Goal: Navigation & Orientation: Find specific page/section

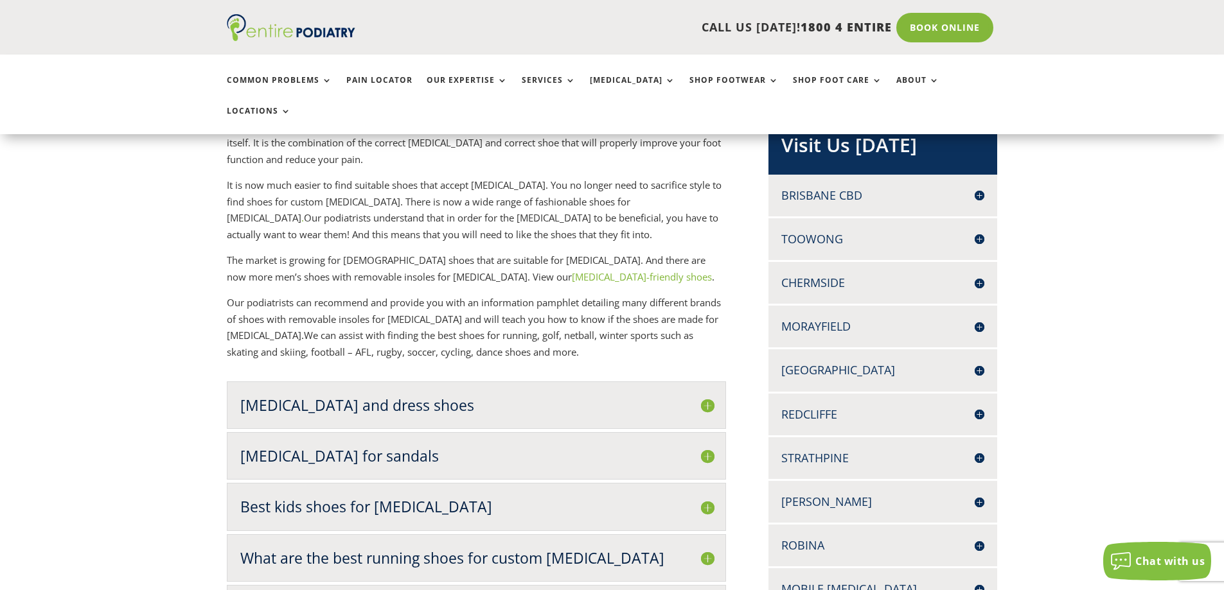
scroll to position [297, 0]
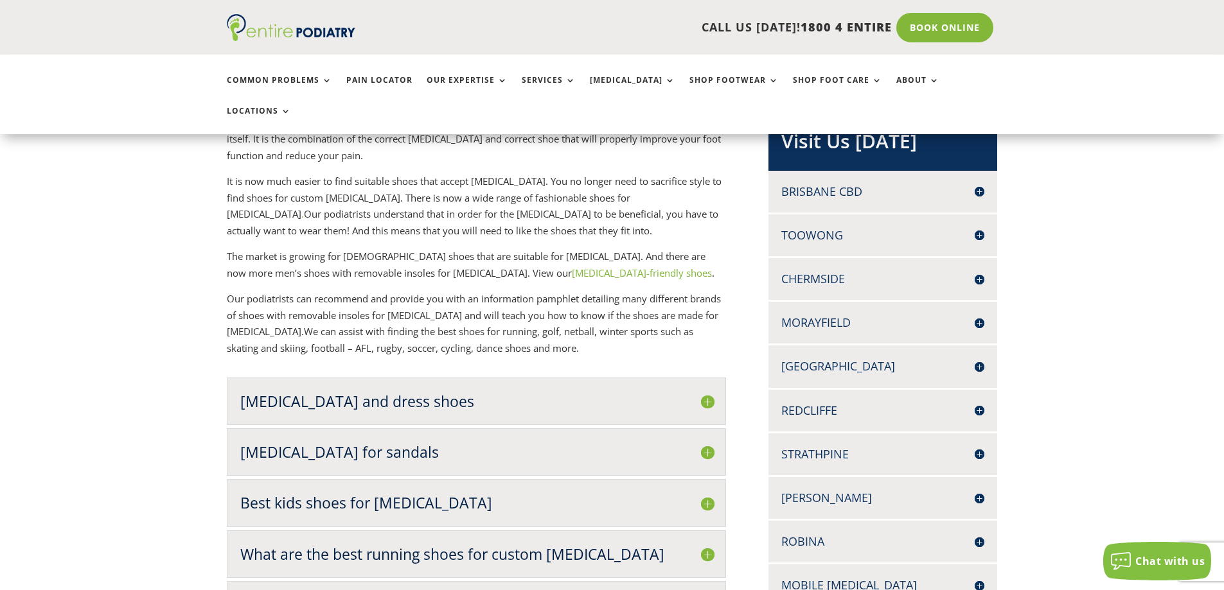
click at [978, 403] on h4 "Redcliffe" at bounding box center [882, 411] width 203 height 16
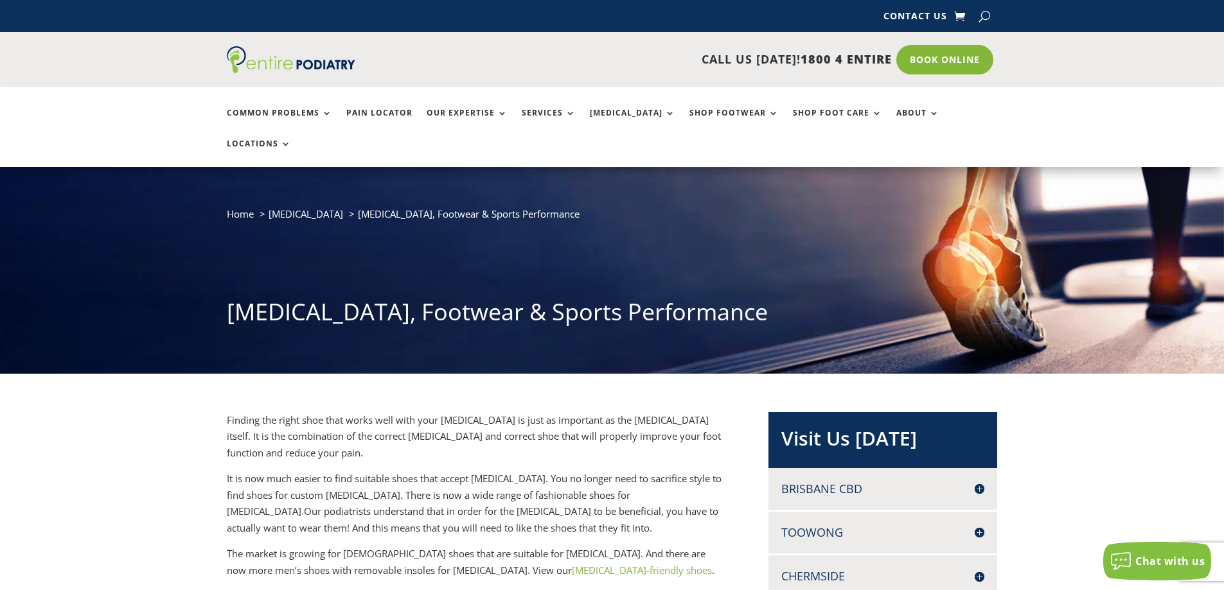
scroll to position [9, 0]
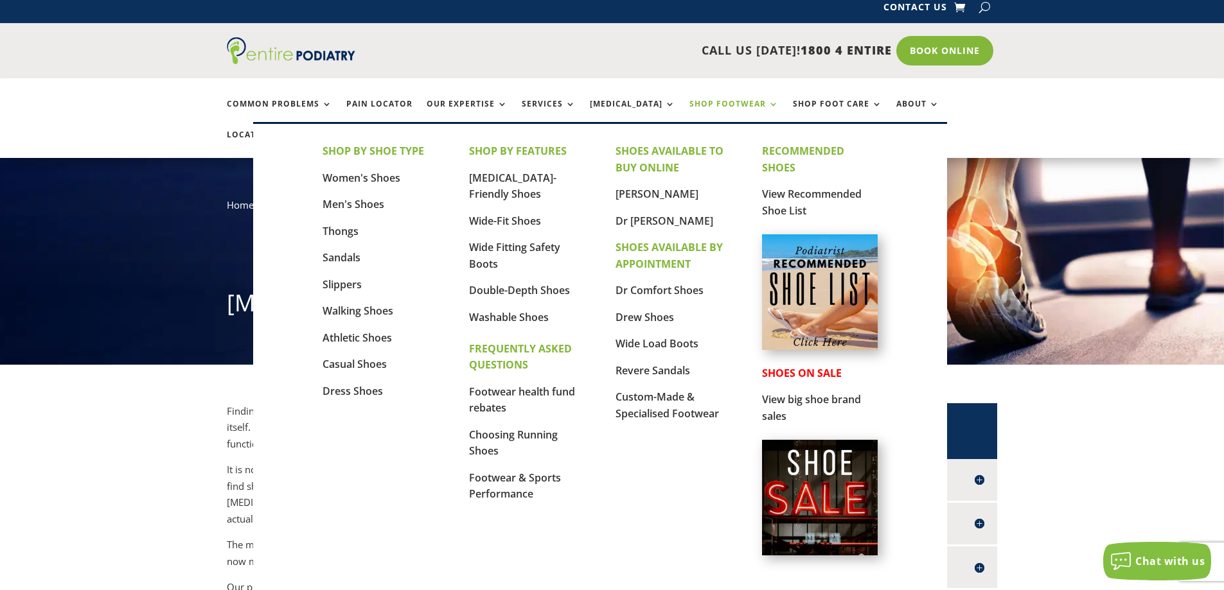
click at [740, 105] on link "Shop Footwear" at bounding box center [733, 114] width 89 height 28
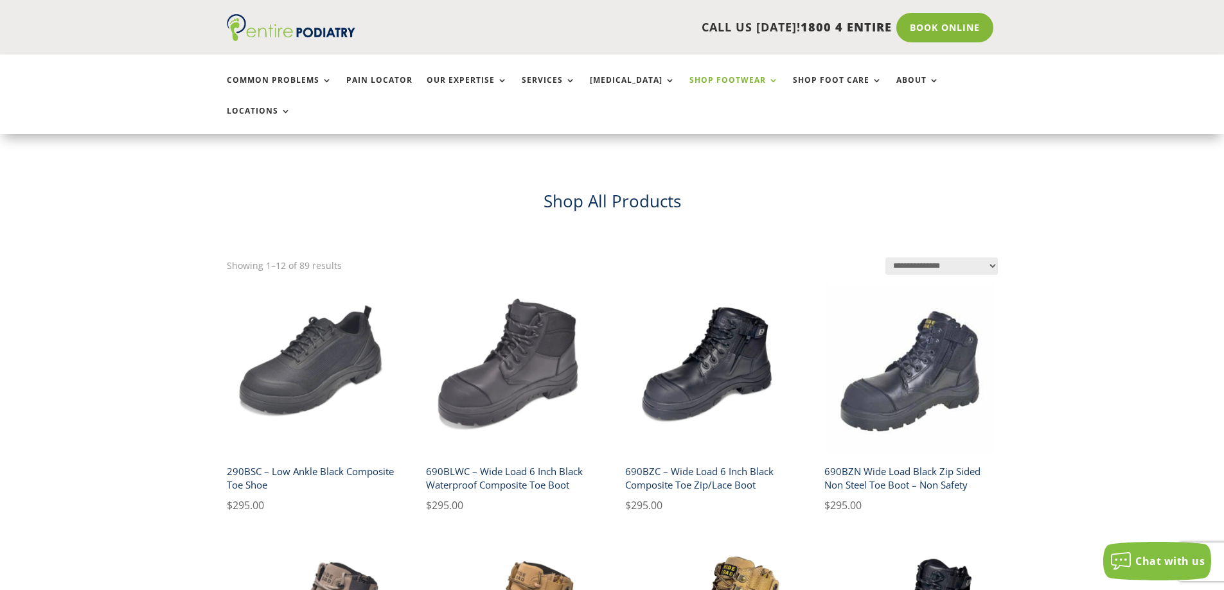
scroll to position [279, 0]
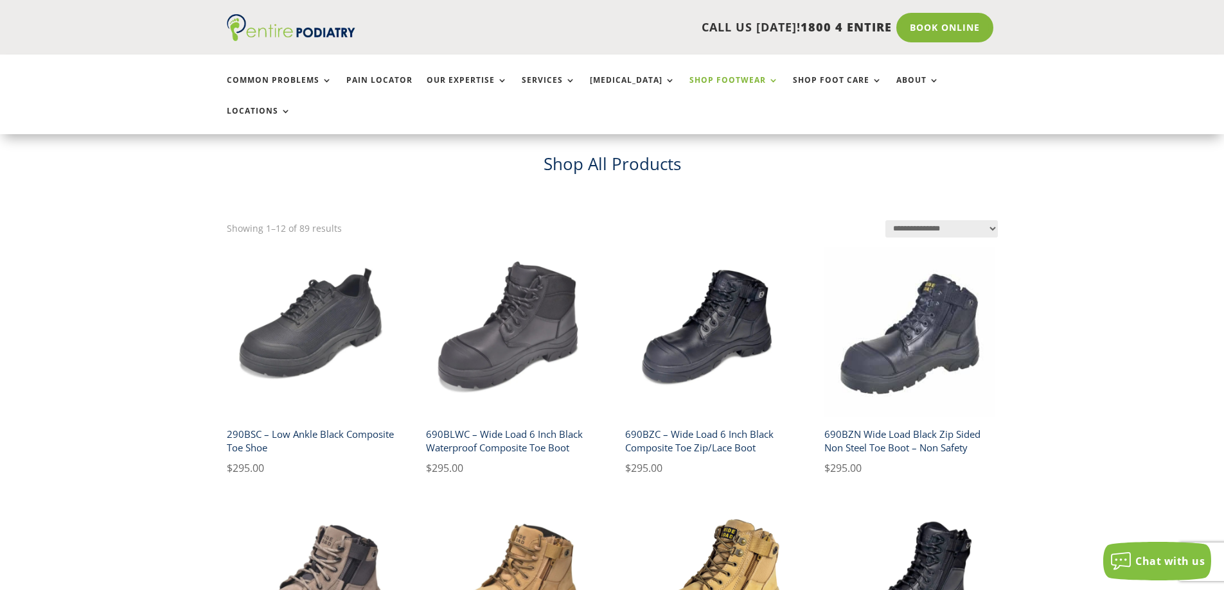
click at [996, 220] on select "**********" at bounding box center [941, 228] width 112 height 17
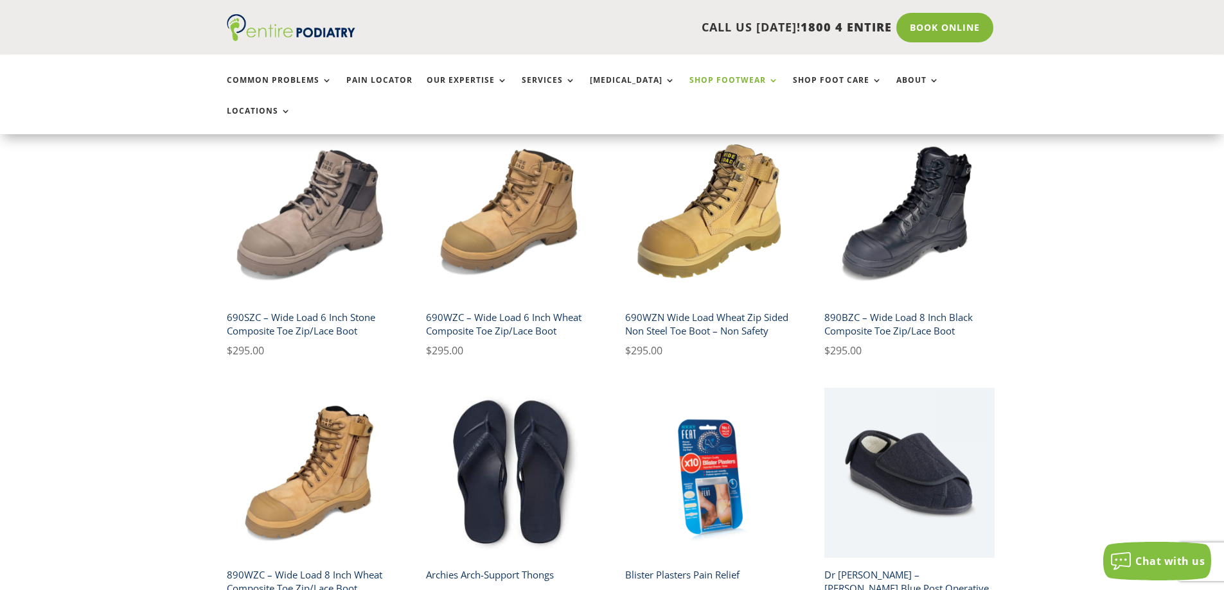
scroll to position [944, 0]
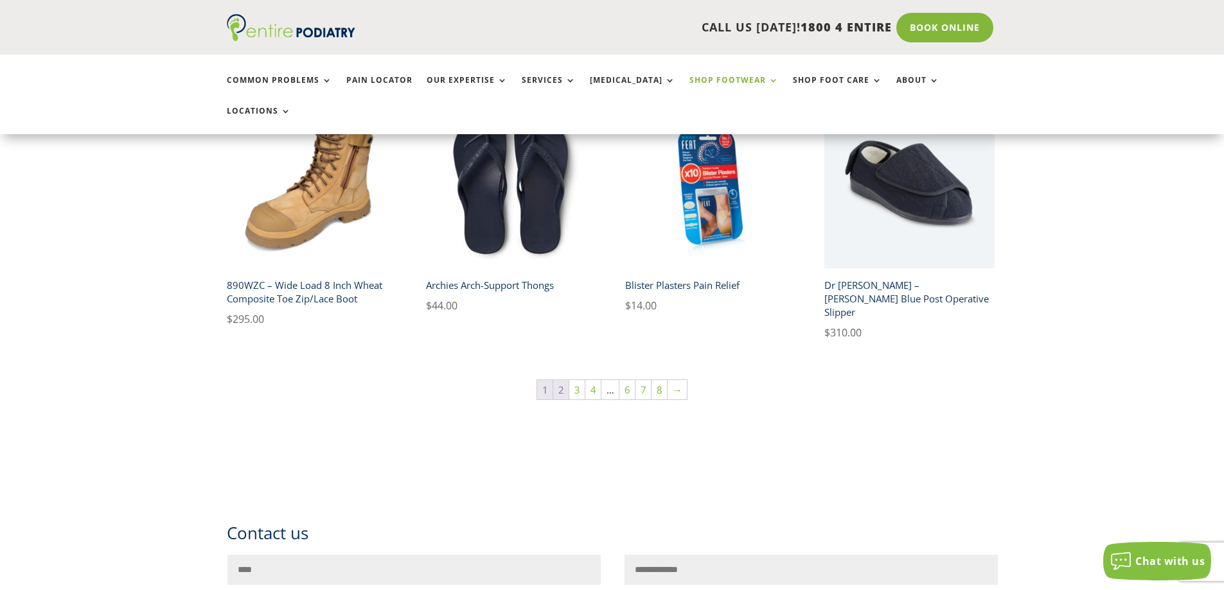
click at [560, 380] on link "2" at bounding box center [560, 389] width 15 height 19
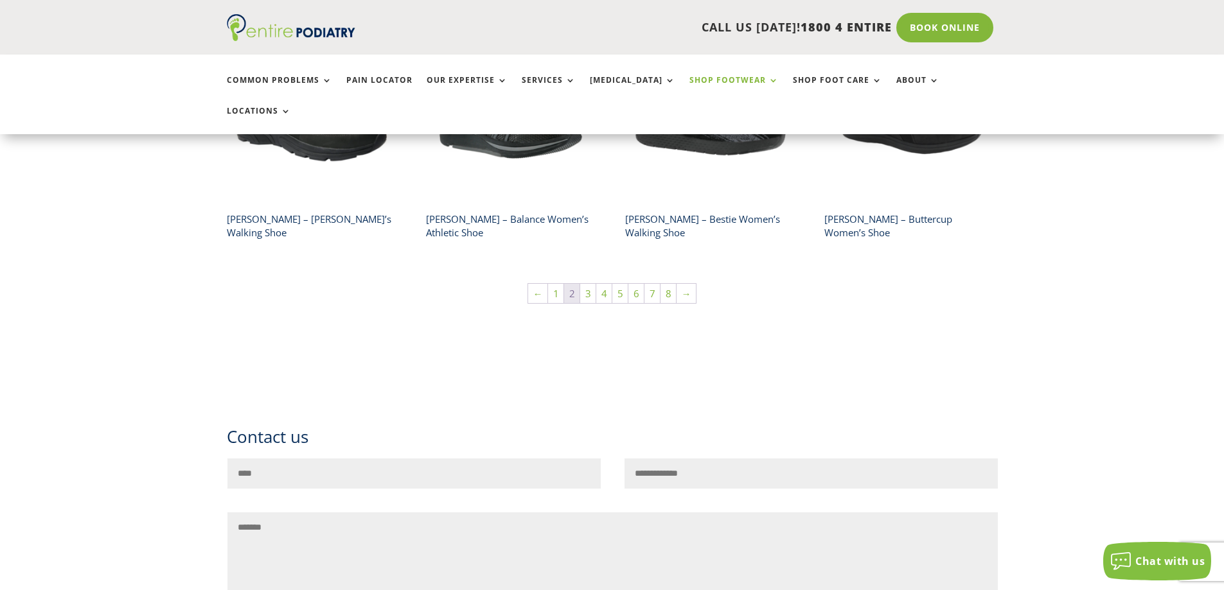
scroll to position [1041, 0]
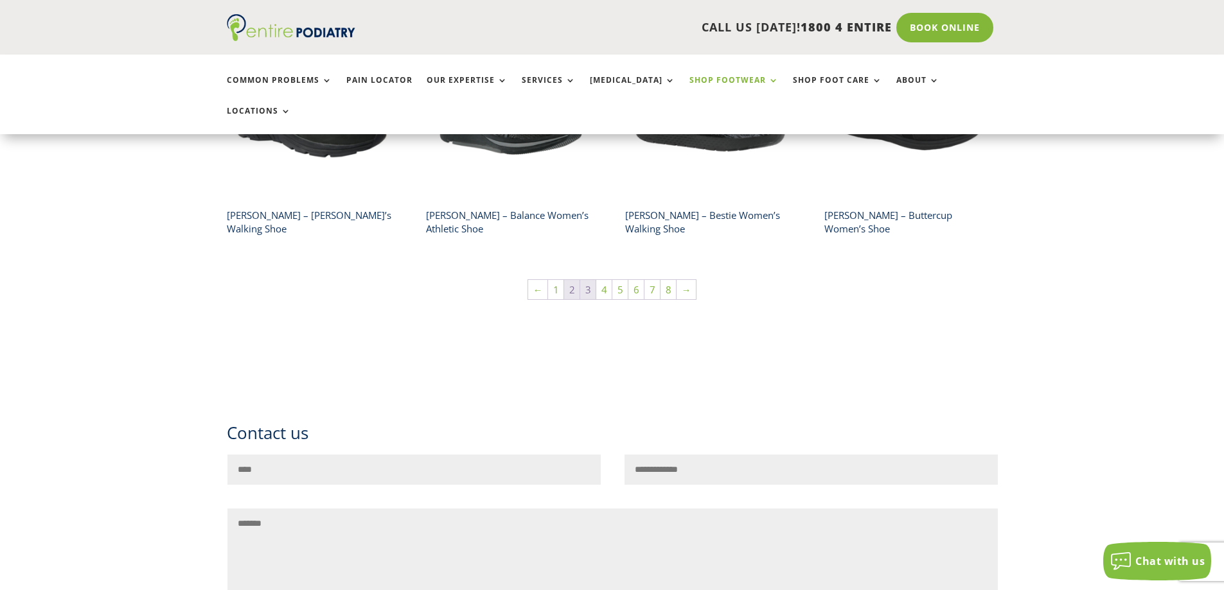
click at [587, 280] on link "3" at bounding box center [587, 289] width 15 height 19
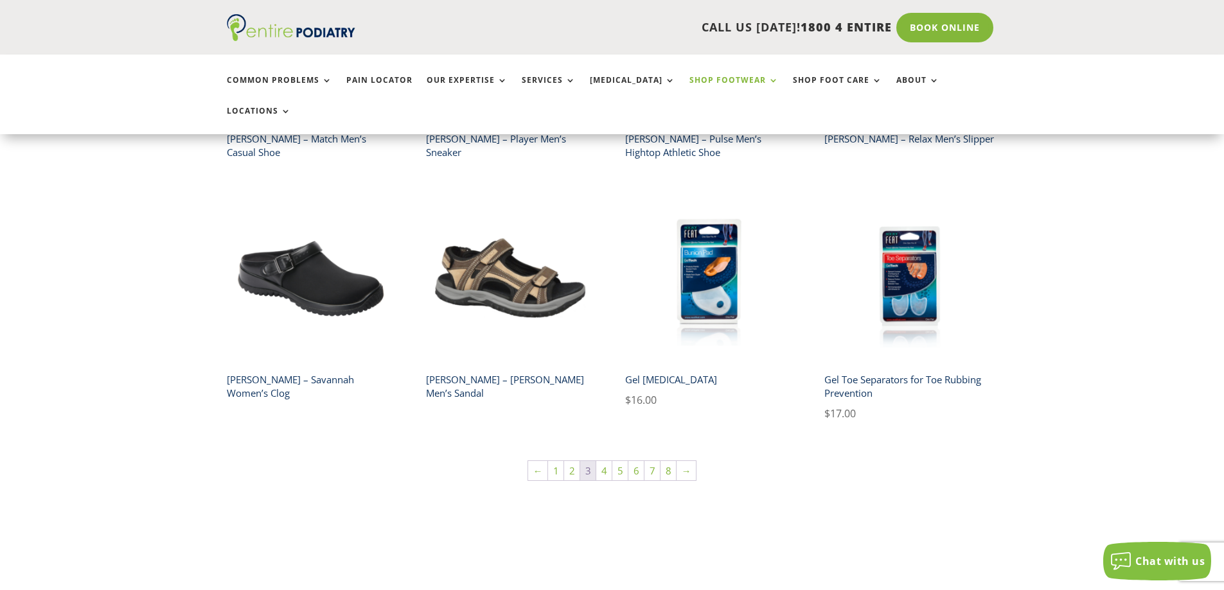
scroll to position [904, 0]
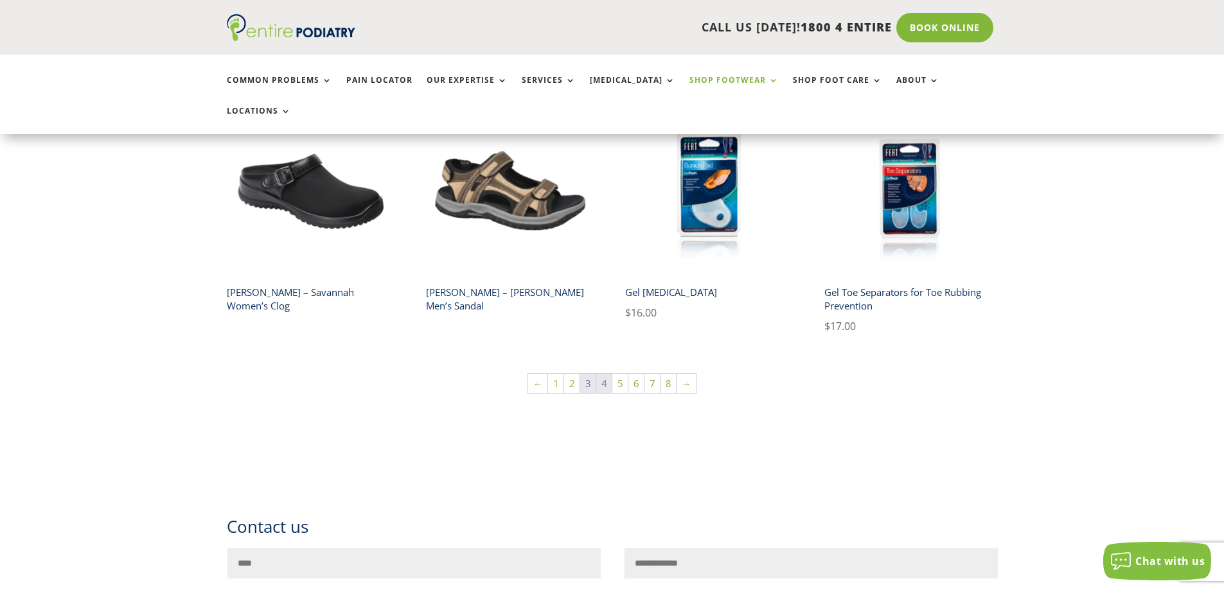
click at [601, 374] on link "4" at bounding box center [603, 383] width 15 height 19
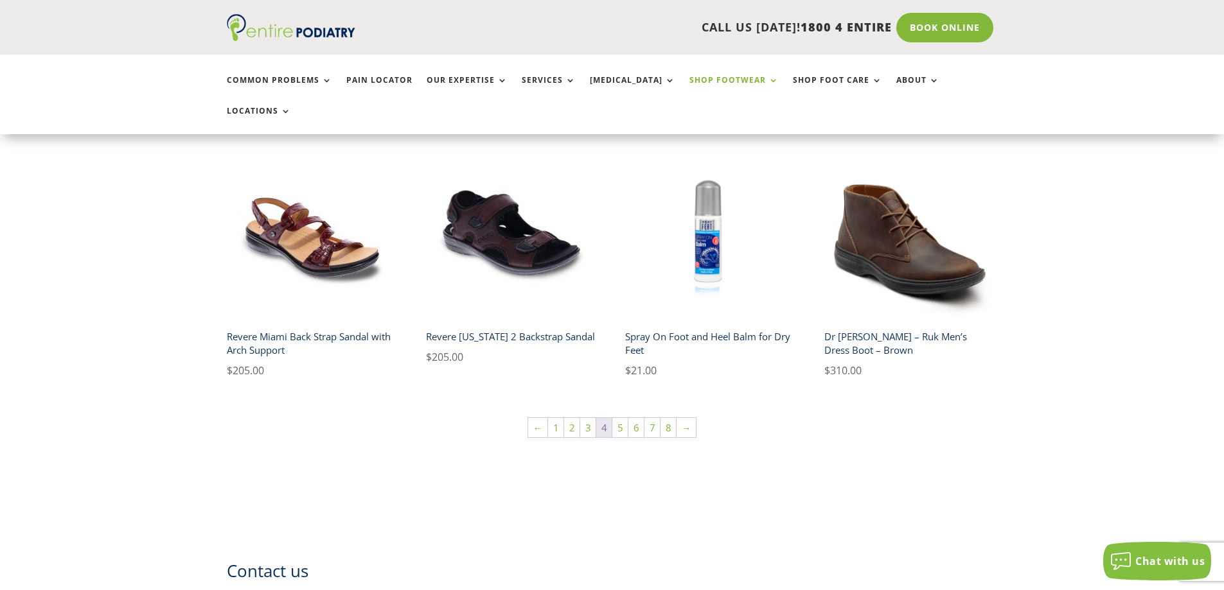
scroll to position [948, 0]
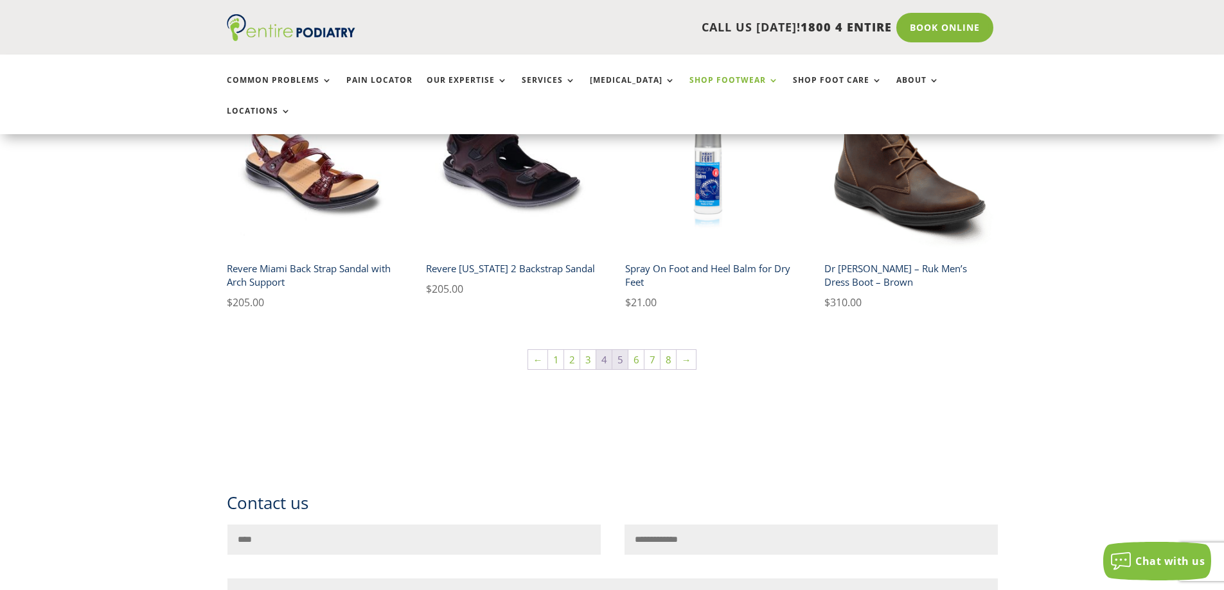
click at [620, 350] on link "5" at bounding box center [619, 359] width 15 height 19
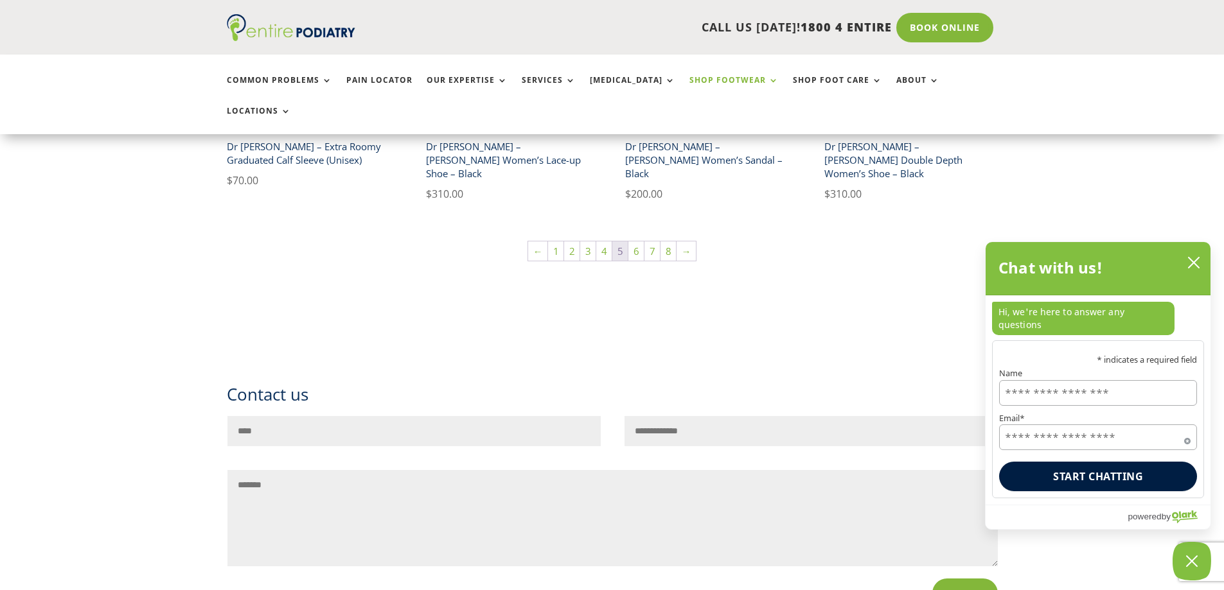
scroll to position [961, 0]
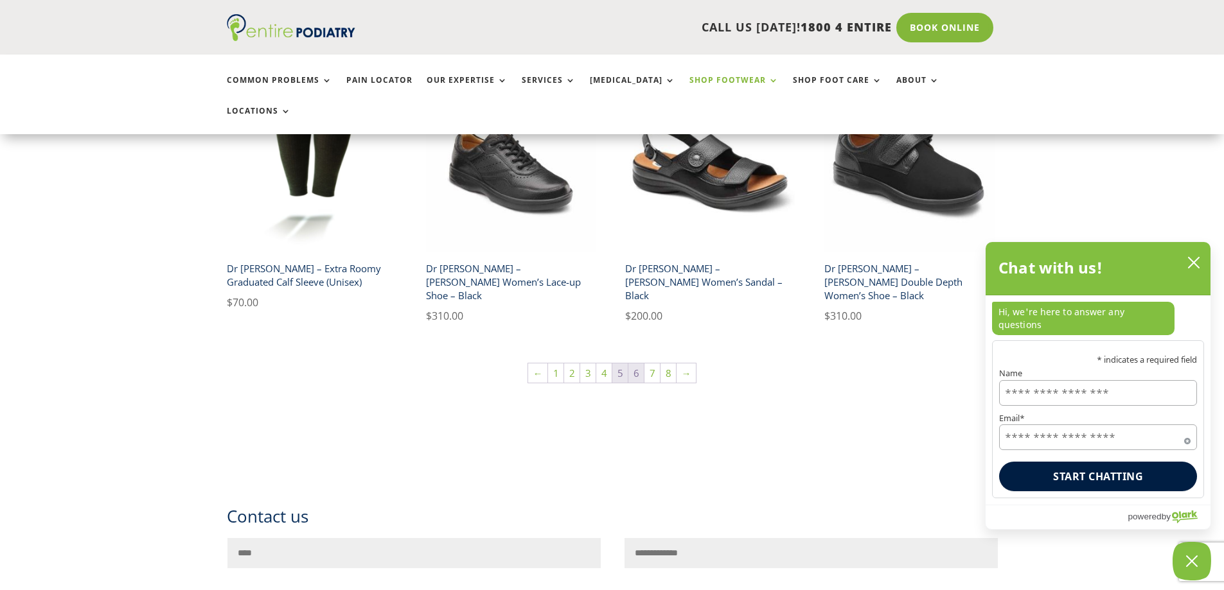
click at [636, 364] on link "6" at bounding box center [635, 373] width 15 height 19
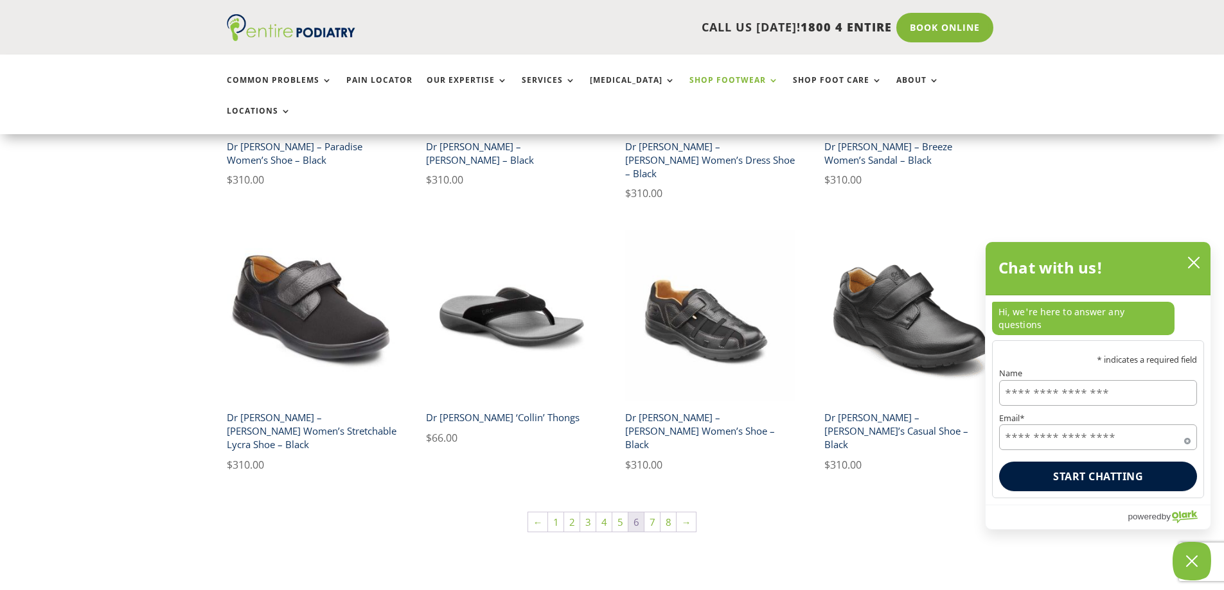
scroll to position [853, 0]
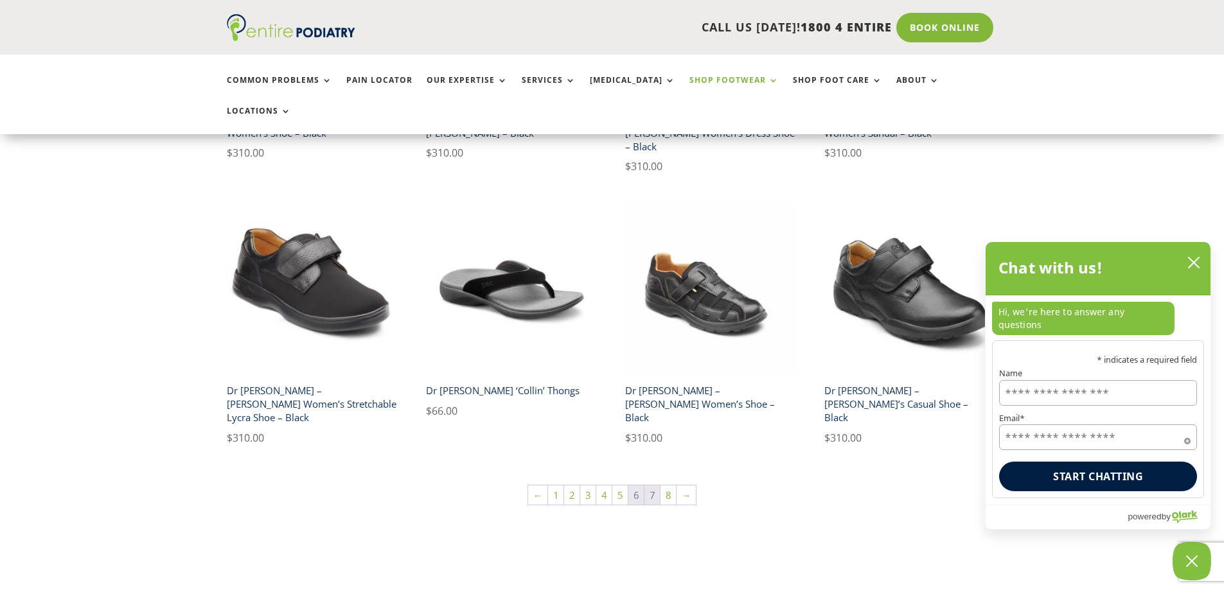
click at [653, 486] on link "7" at bounding box center [651, 495] width 15 height 19
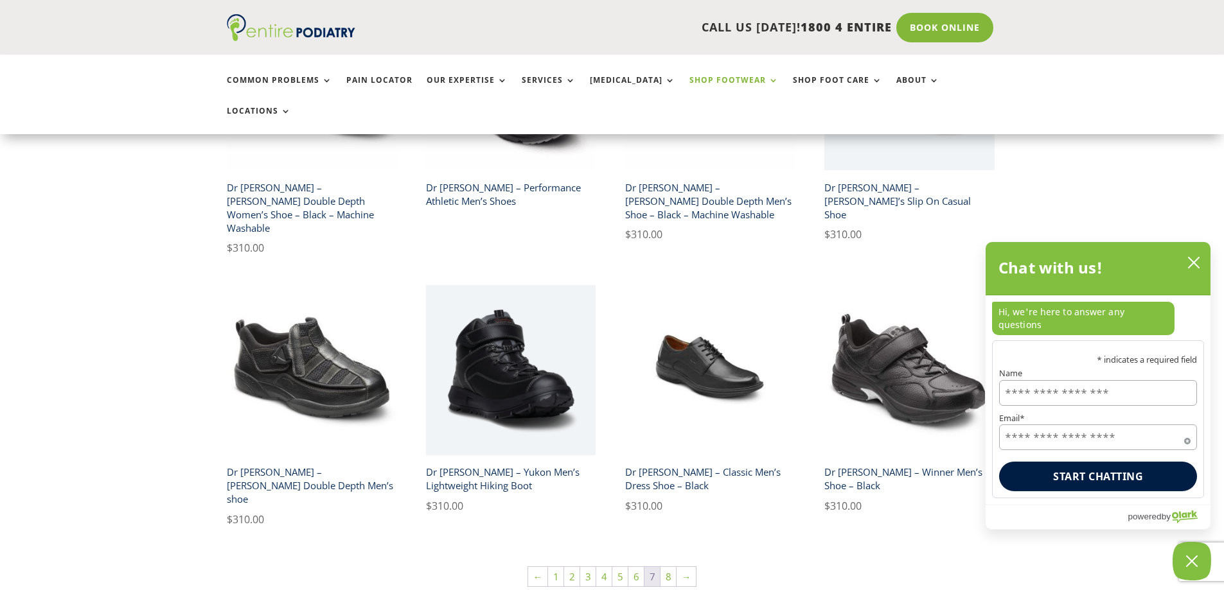
scroll to position [826, 0]
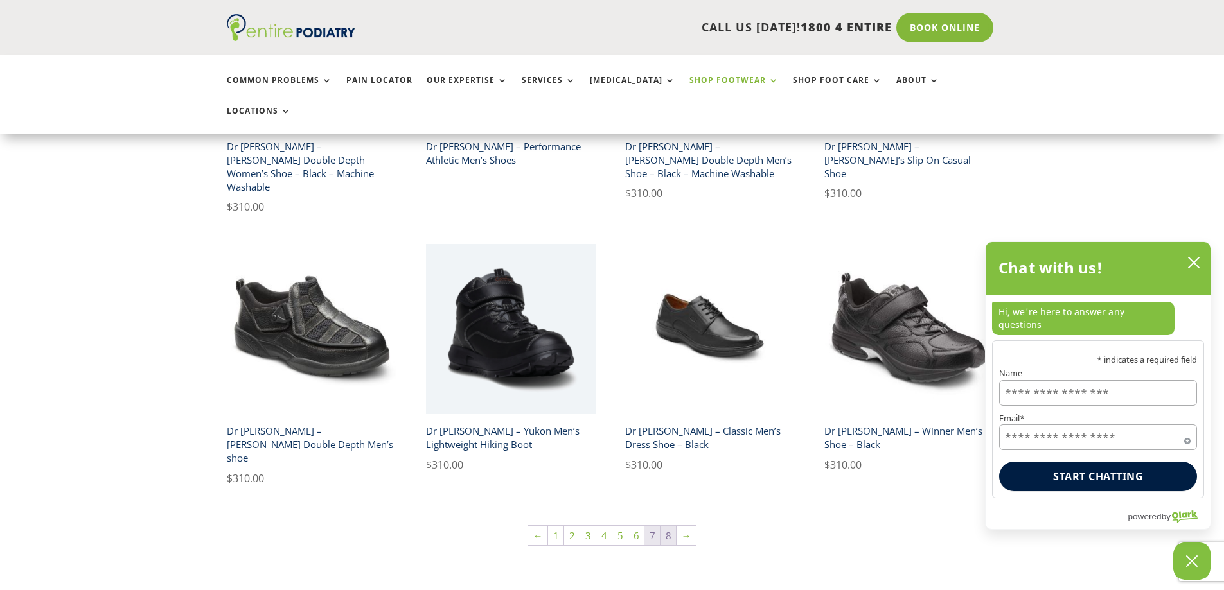
click at [669, 526] on link "8" at bounding box center [667, 535] width 15 height 19
click at [666, 526] on link "8" at bounding box center [667, 535] width 15 height 19
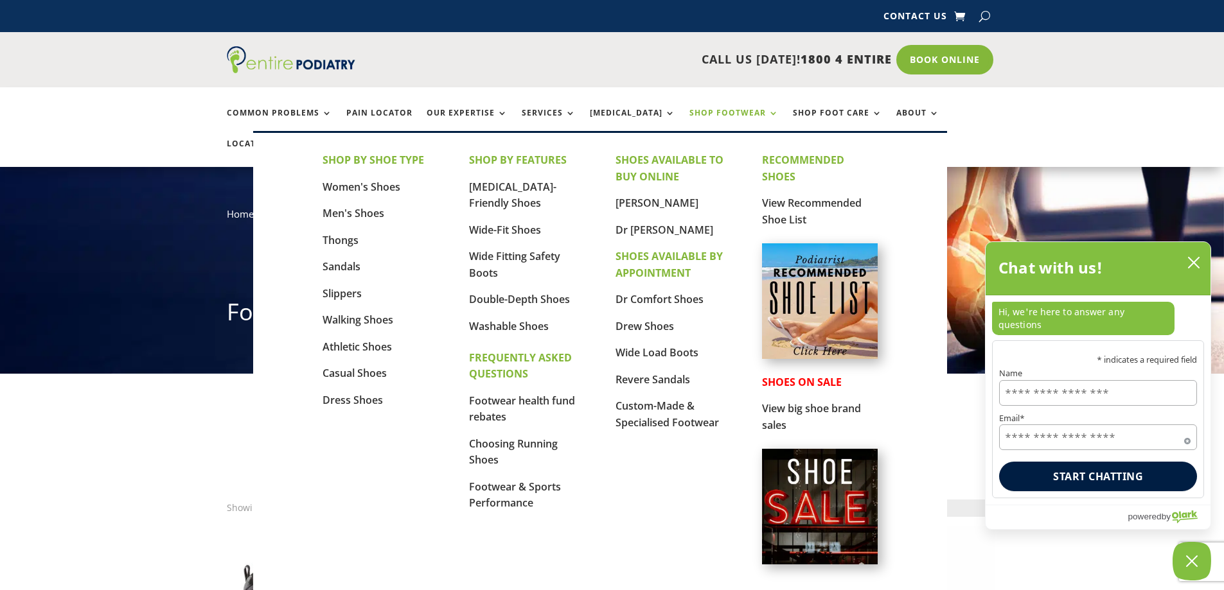
click at [701, 112] on link "Shop Footwear" at bounding box center [733, 123] width 89 height 28
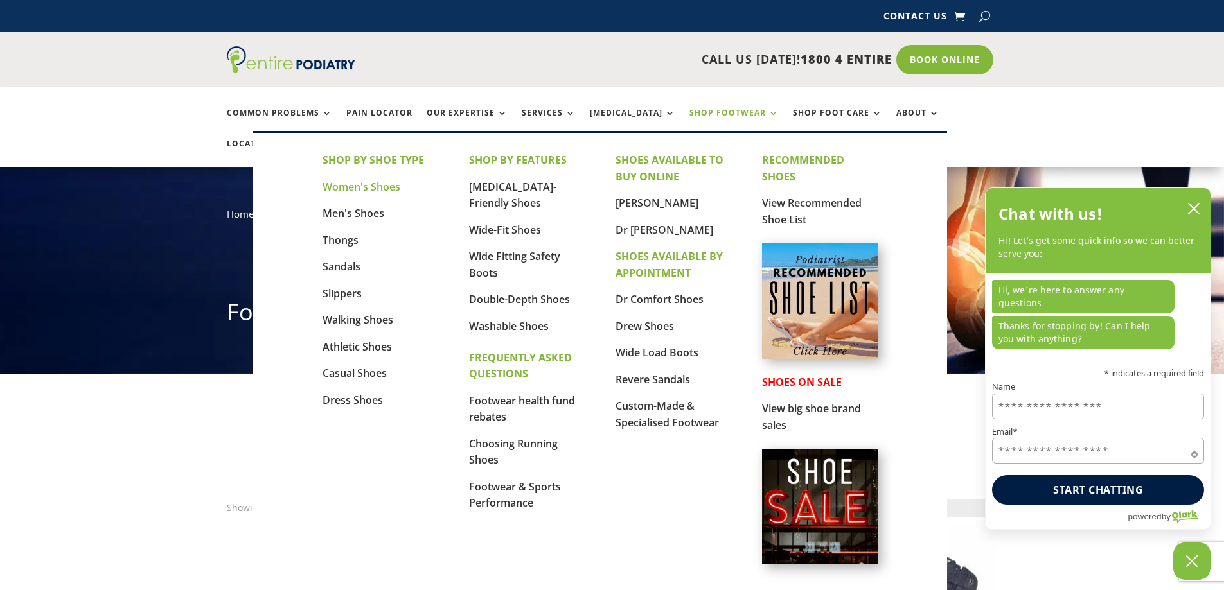
click at [370, 186] on link "Women's Shoes" at bounding box center [362, 187] width 78 height 14
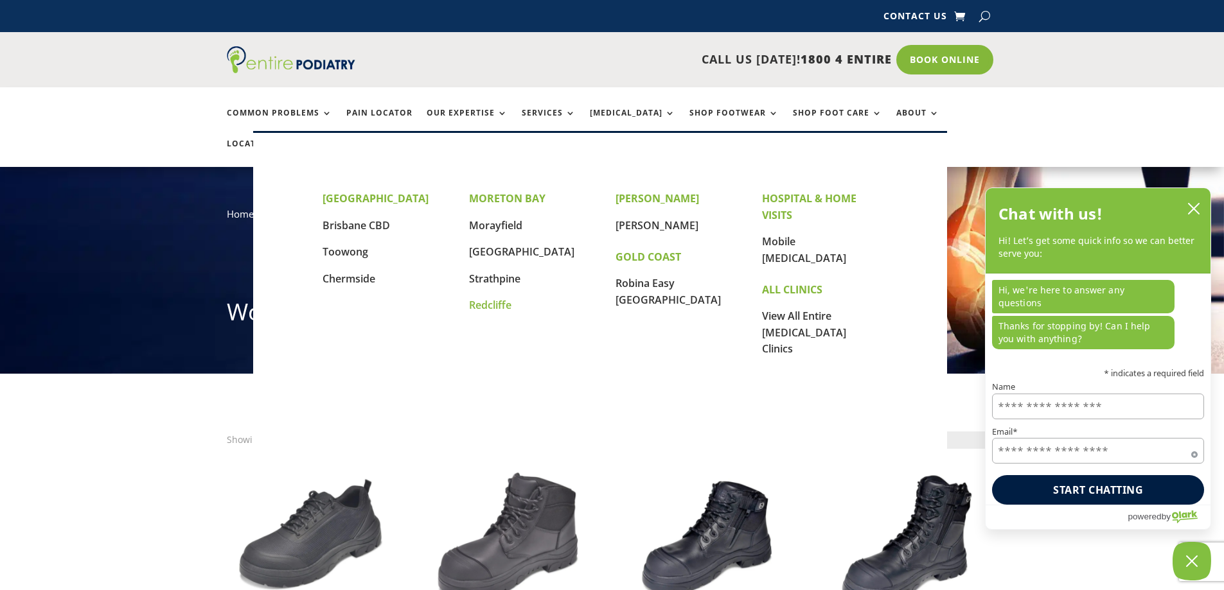
click at [488, 302] on link "Redcliffe" at bounding box center [490, 305] width 42 height 14
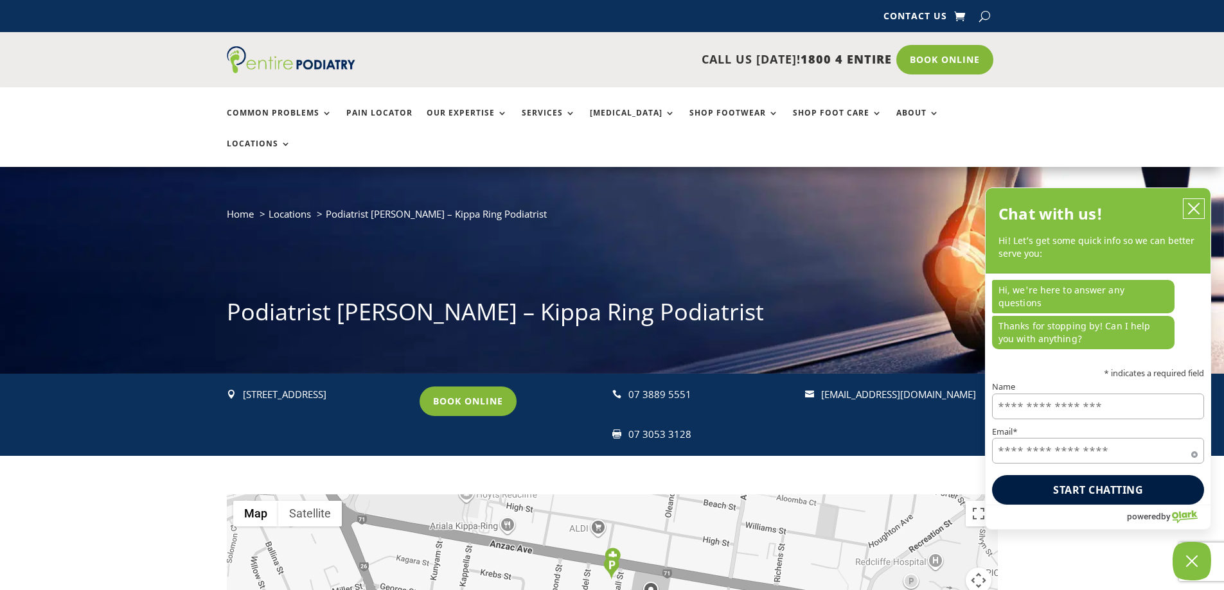
click at [1196, 215] on icon "close chatbox" at bounding box center [1193, 208] width 13 height 13
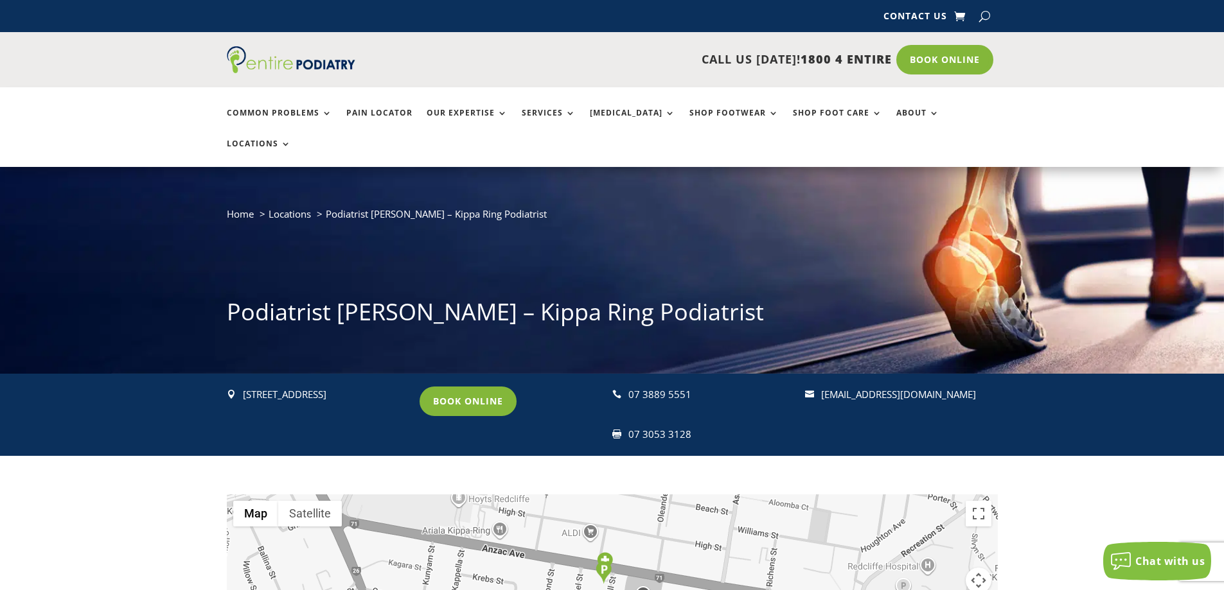
drag, startPoint x: 826, startPoint y: 481, endPoint x: 818, endPoint y: 484, distance: 8.4
click at [818, 495] on div "To navigate, press the arrow keys." at bounding box center [612, 575] width 771 height 161
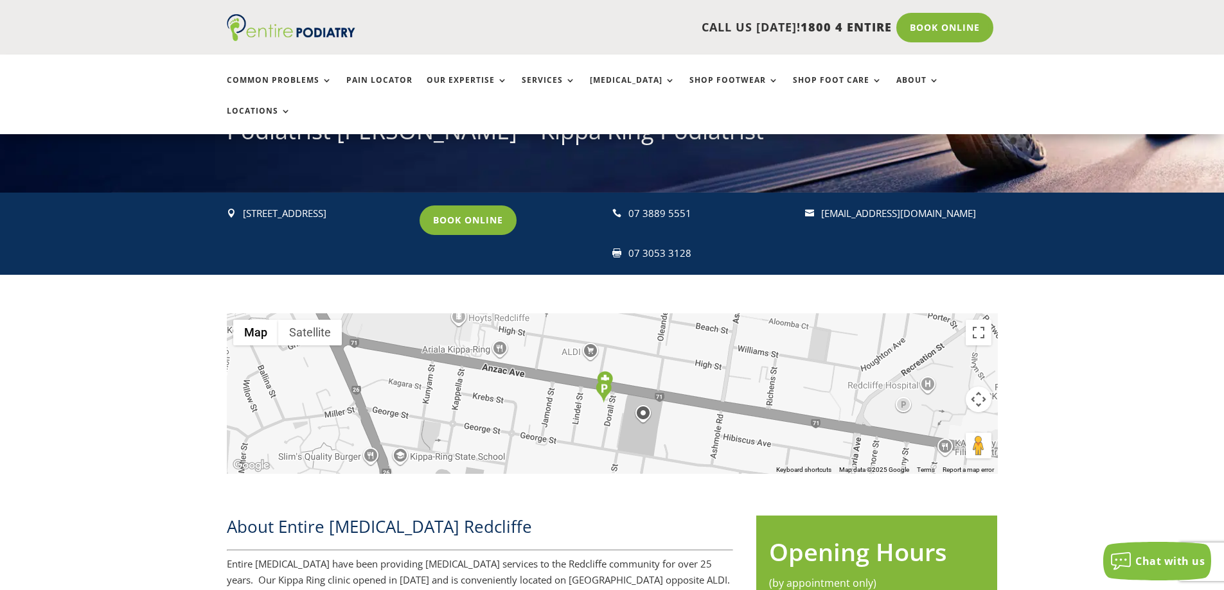
scroll to position [292, 0]
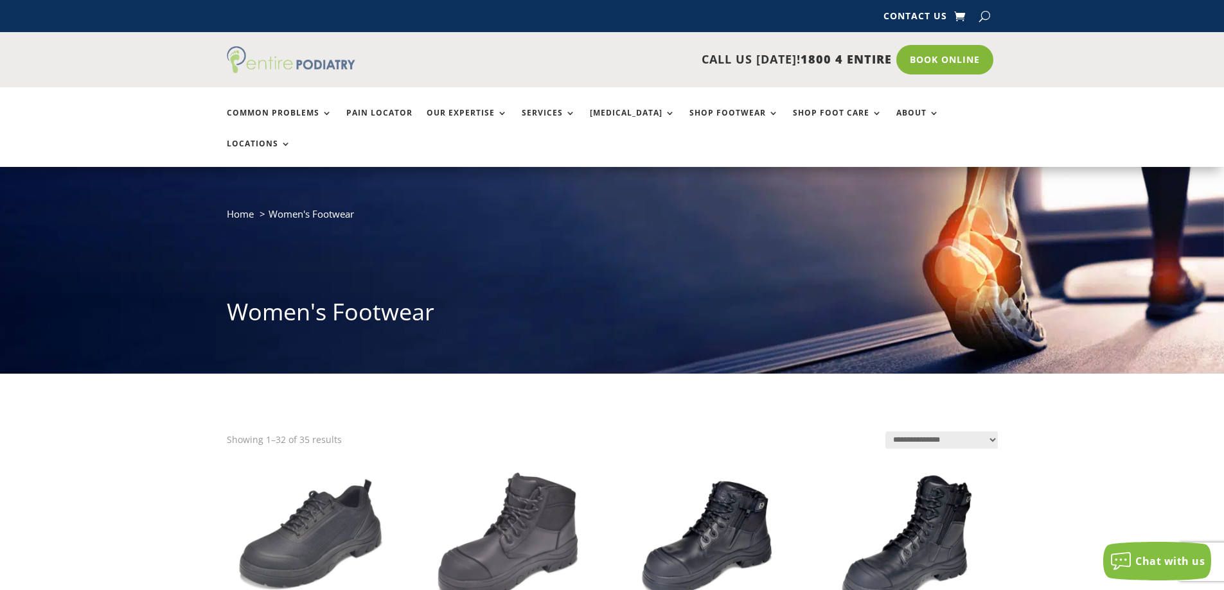
click at [308, 63] on img at bounding box center [291, 59] width 128 height 27
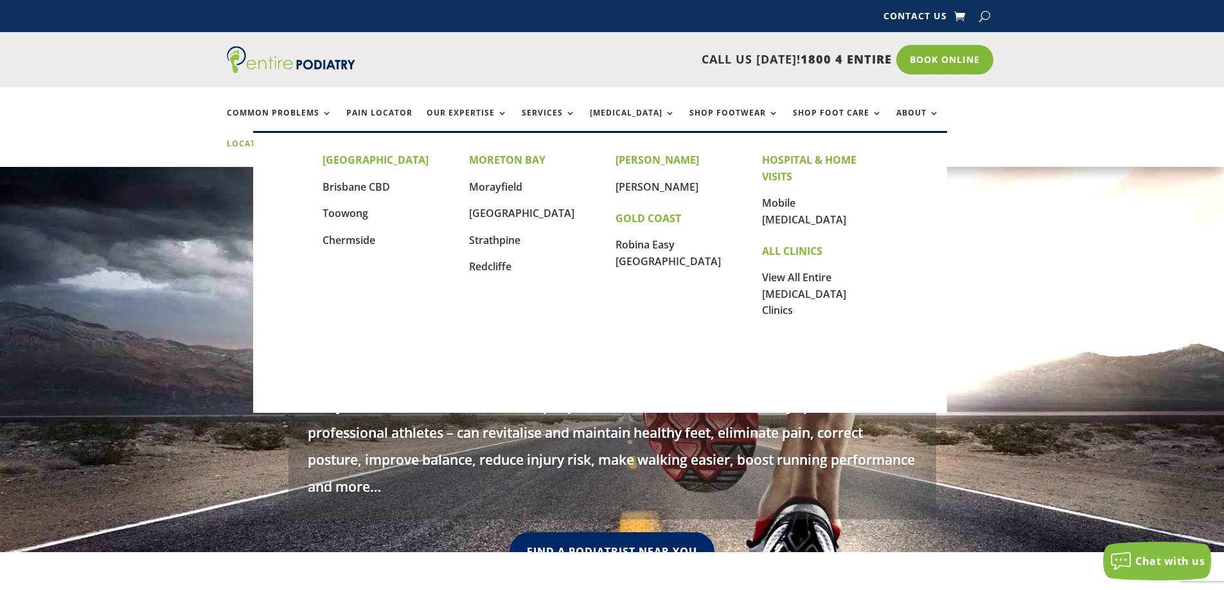
click at [291, 139] on link "Locations" at bounding box center [259, 153] width 64 height 28
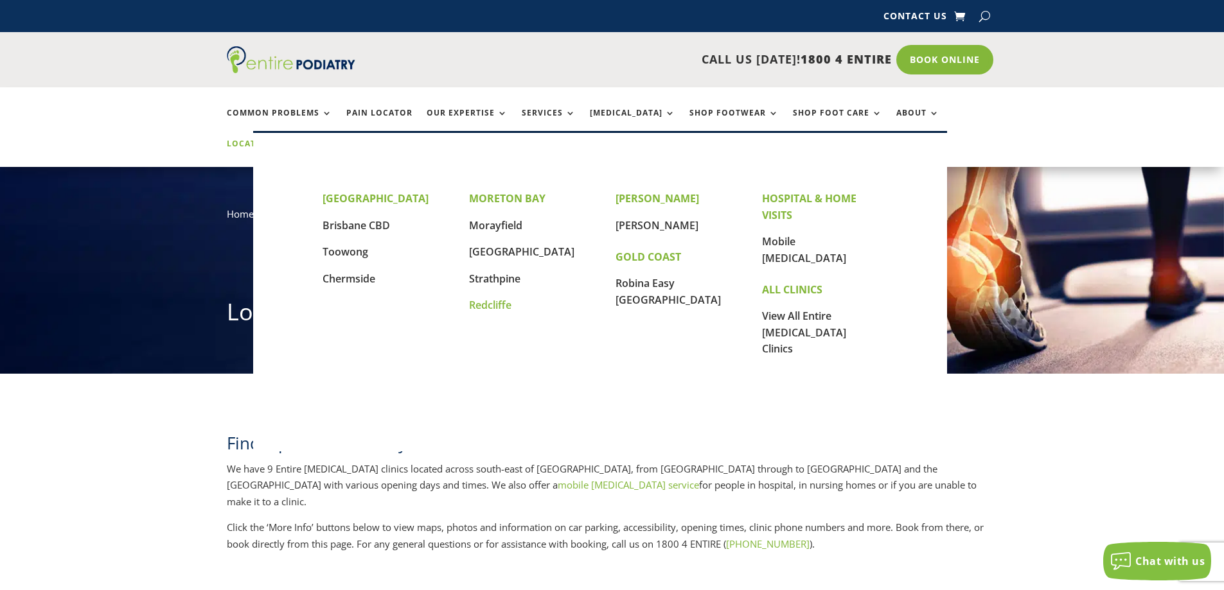
click at [482, 299] on link "Redcliffe" at bounding box center [490, 305] width 42 height 14
